Goal: Book appointment/travel/reservation

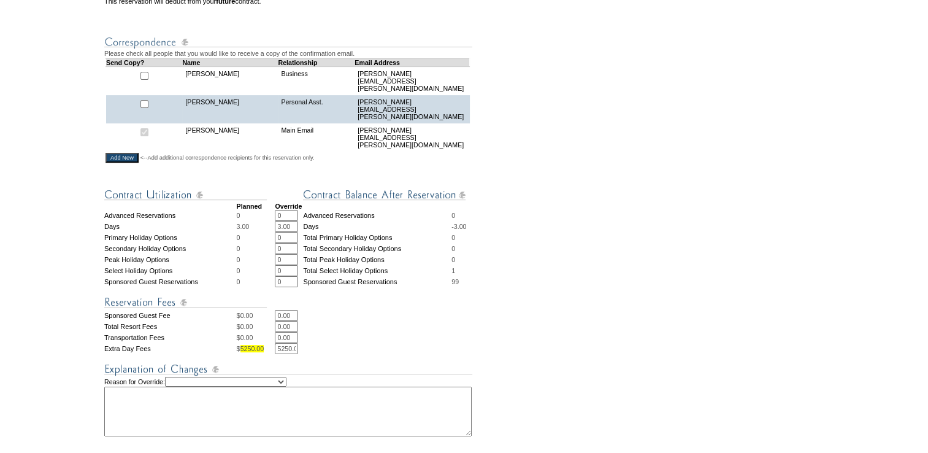
scroll to position [552, 0]
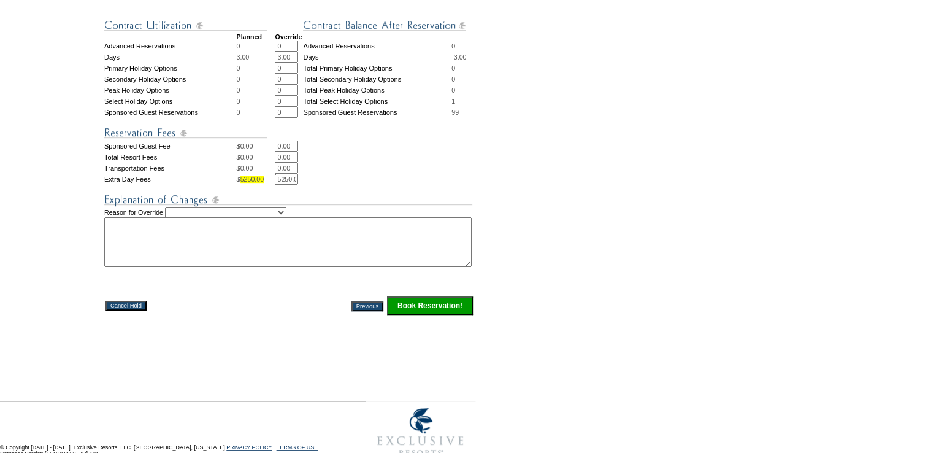
click at [286, 213] on select "Creating Continuous Stay Days Rebooked After Cancellation Editing Occupant Expe…" at bounding box center [225, 212] width 121 height 10
select select "1037"
click at [177, 207] on select "Creating Continuous Stay Days Rebooked After Cancellation Editing Occupant Expe…" at bounding box center [225, 212] width 121 height 10
click at [280, 252] on textarea at bounding box center [287, 242] width 367 height 50
type textarea "EK"
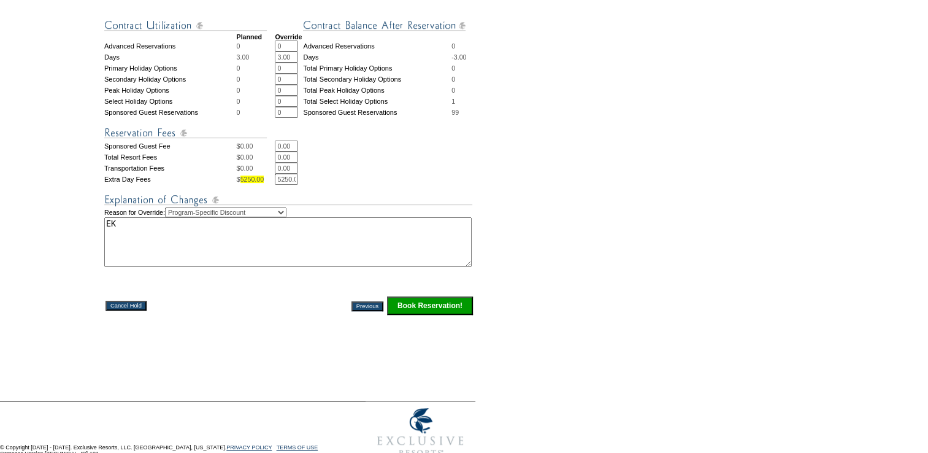
click at [454, 300] on input "Book Reservation!" at bounding box center [430, 305] width 86 height 18
